Goal: Information Seeking & Learning: Learn about a topic

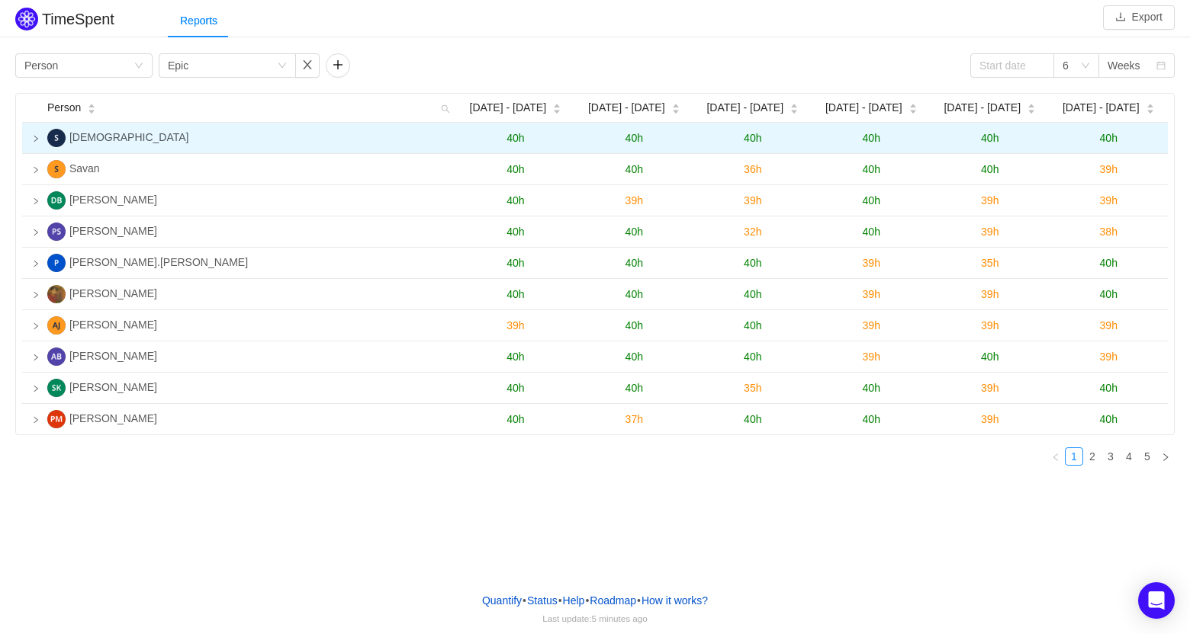
click at [31, 140] on td at bounding box center [31, 138] width 19 height 31
click at [40, 140] on icon "icon: loading" at bounding box center [35, 138] width 9 height 9
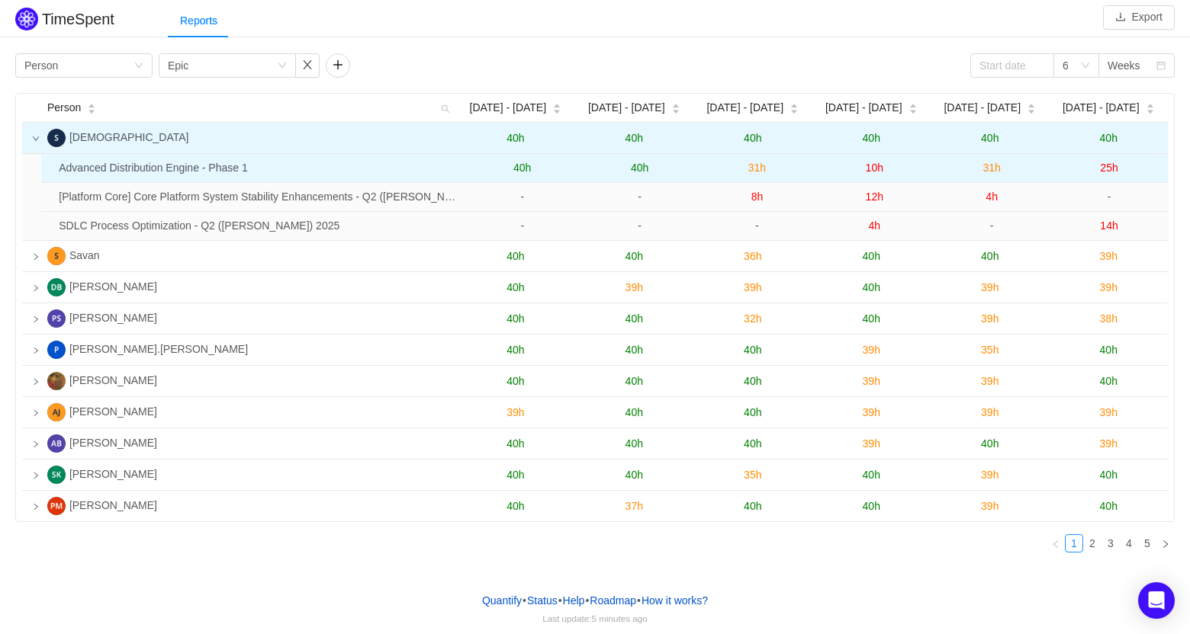
click at [516, 164] on span "40h" at bounding box center [522, 168] width 18 height 12
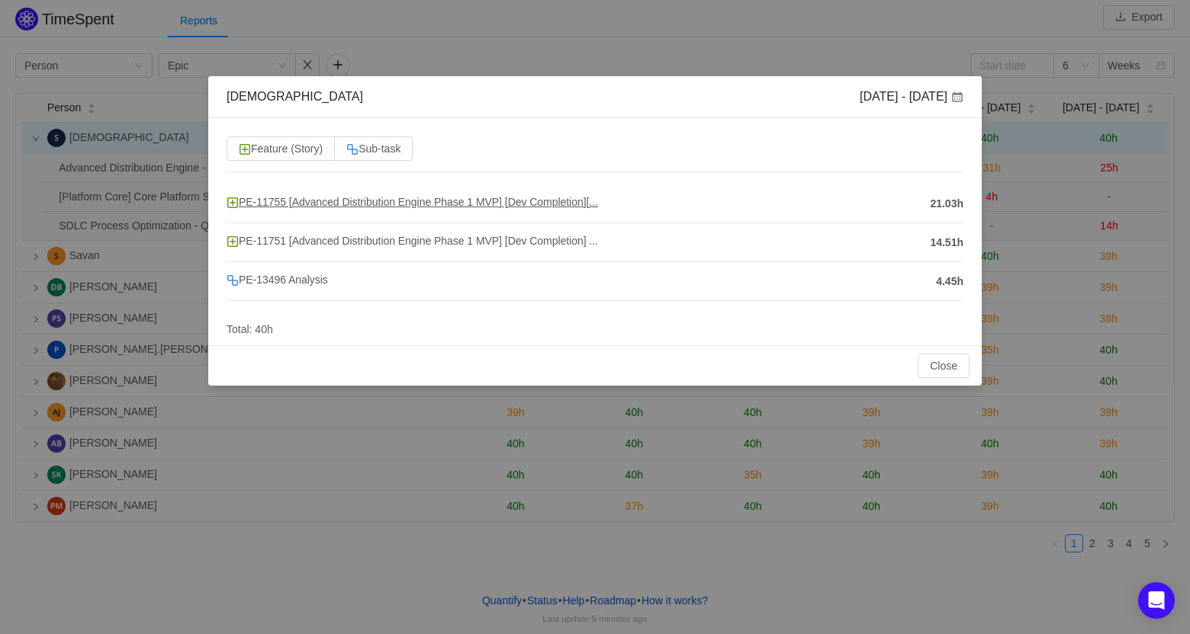
click at [233, 201] on img at bounding box center [232, 203] width 12 height 12
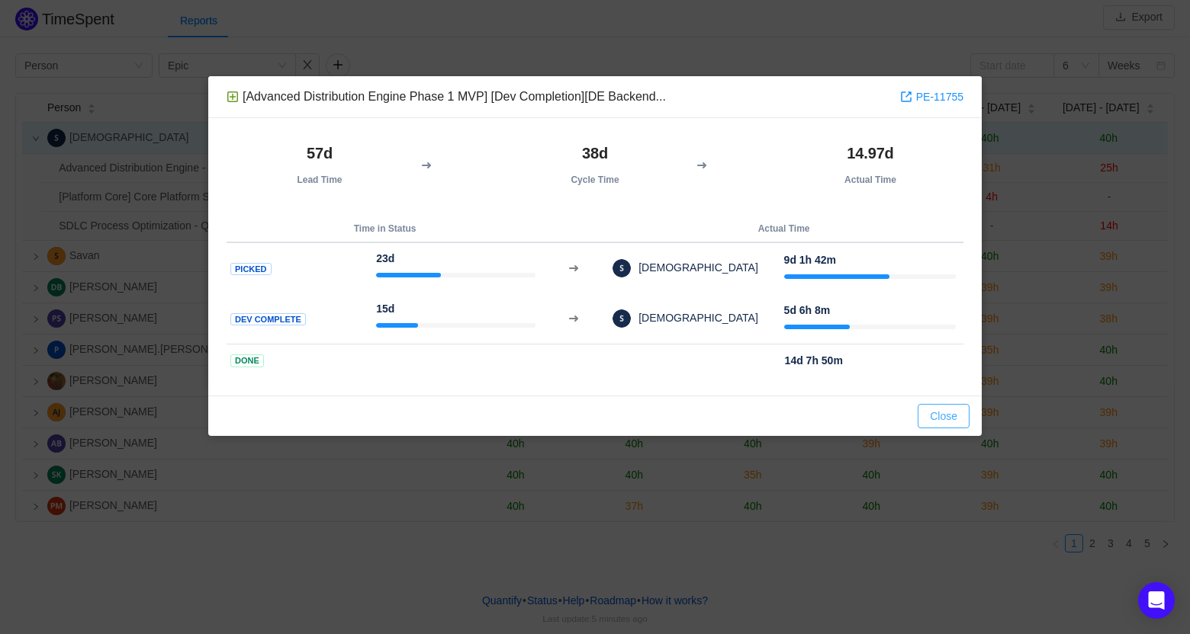
click at [940, 409] on button "Close" at bounding box center [943, 416] width 52 height 24
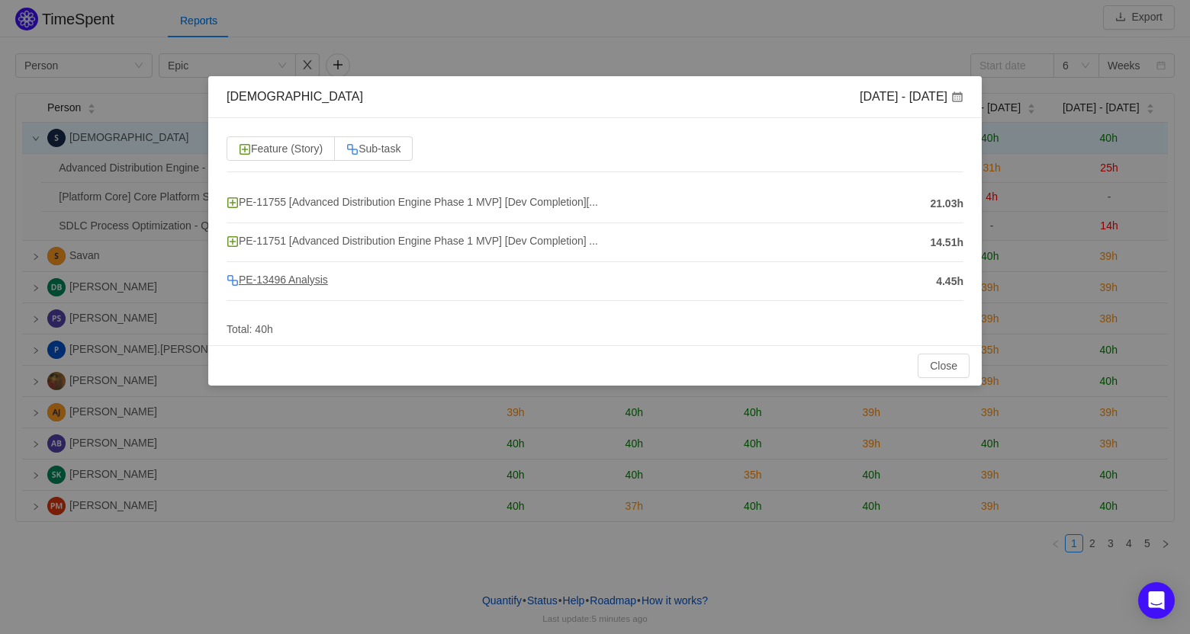
click at [256, 284] on span "PE-13496 Analysis" at bounding box center [276, 280] width 101 height 12
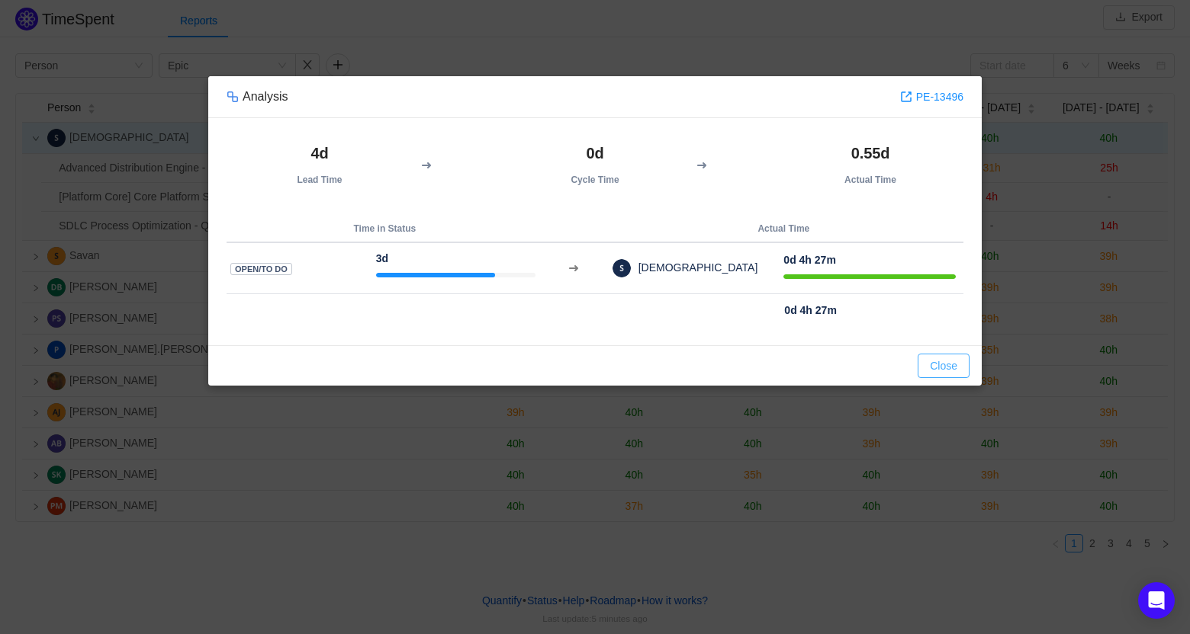
click at [942, 365] on button "Close" at bounding box center [943, 366] width 52 height 24
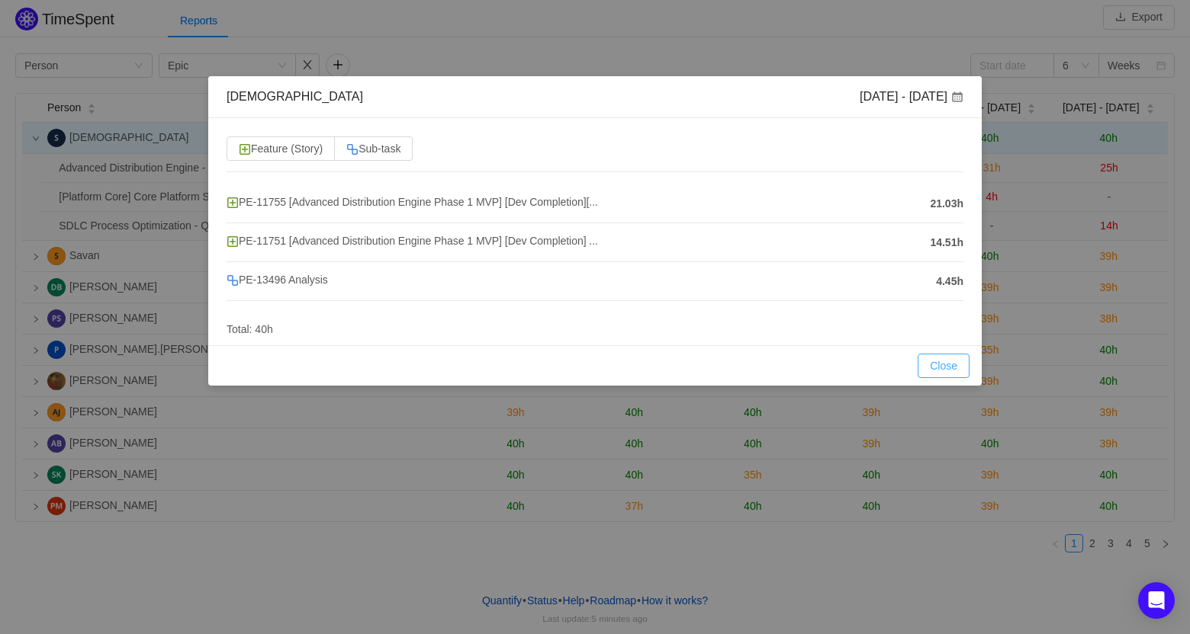
click at [945, 367] on button "Close" at bounding box center [943, 366] width 52 height 24
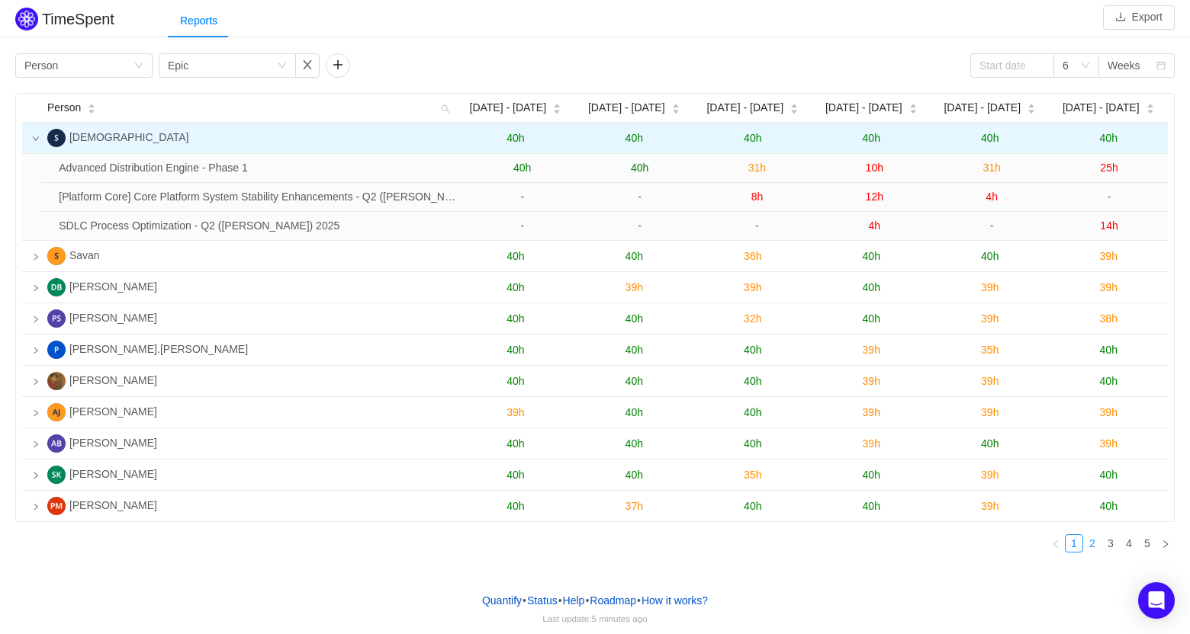
click at [1093, 549] on link "2" at bounding box center [1092, 543] width 17 height 17
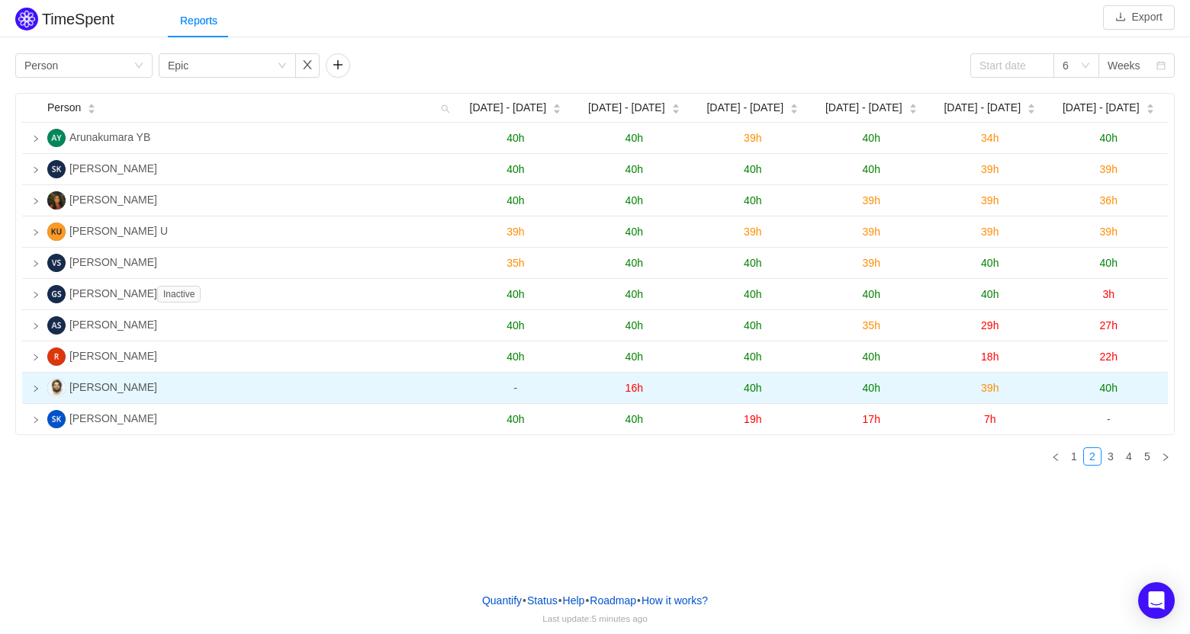
click at [747, 391] on span "40h" at bounding box center [753, 388] width 18 height 12
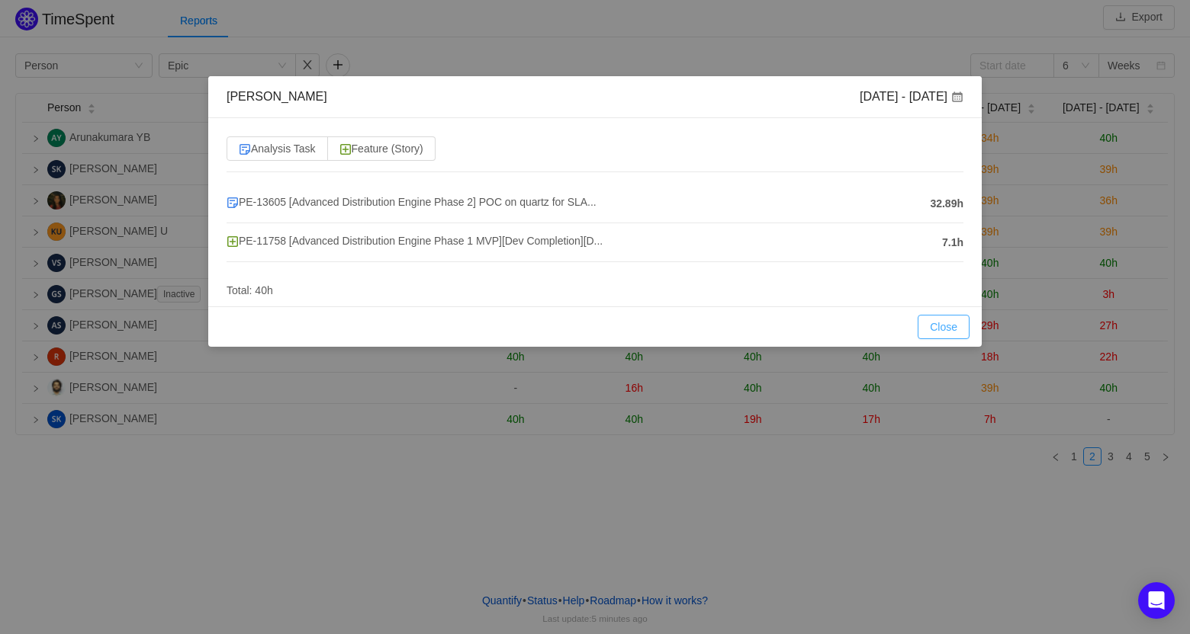
click at [941, 332] on button "Close" at bounding box center [943, 327] width 52 height 24
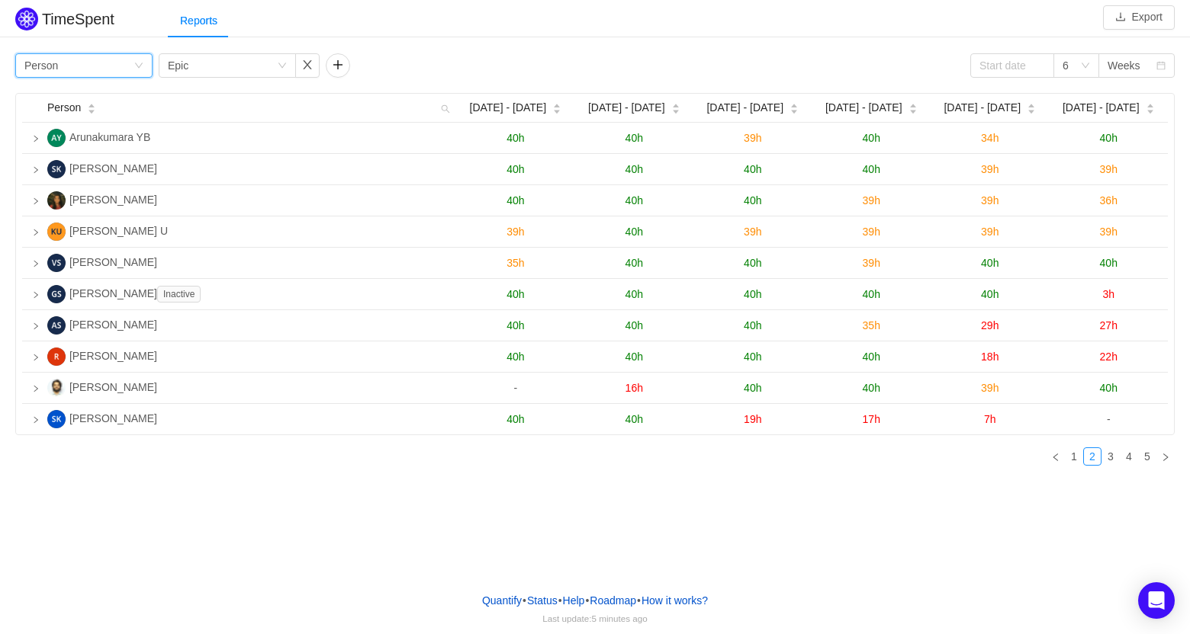
click at [145, 62] on div "Group by Person" at bounding box center [83, 65] width 137 height 24
click at [57, 123] on li "Team" at bounding box center [83, 120] width 137 height 24
